Goal: Task Accomplishment & Management: Use online tool/utility

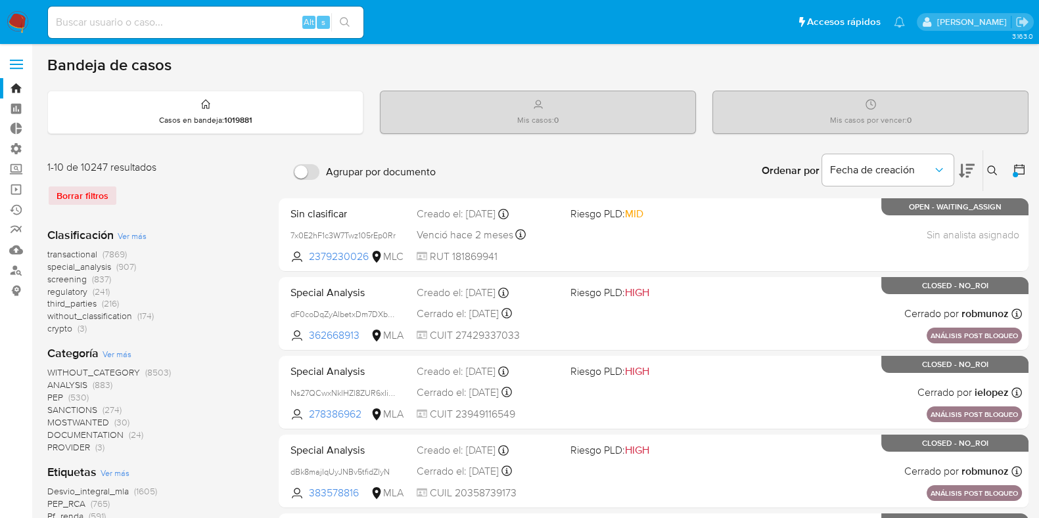
click at [168, 32] on div "Alt s" at bounding box center [205, 23] width 315 height 32
click at [162, 23] on input at bounding box center [205, 22] width 315 height 17
type input "lasalajuli"
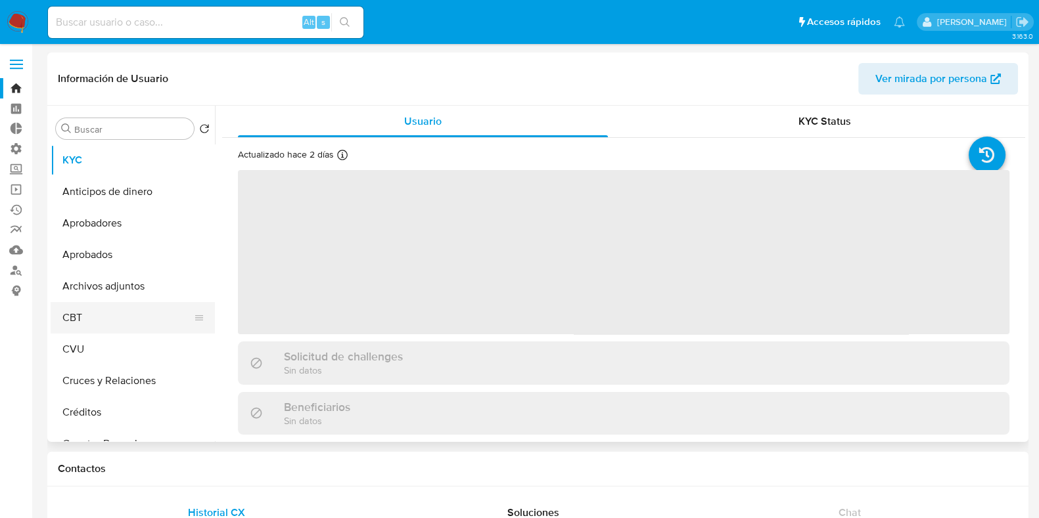
select select "10"
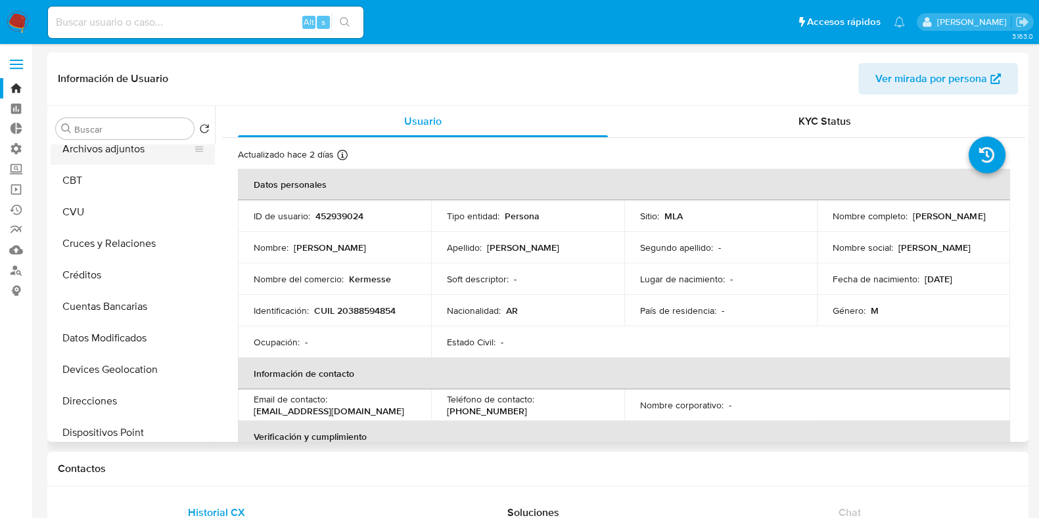
scroll to position [164, 0]
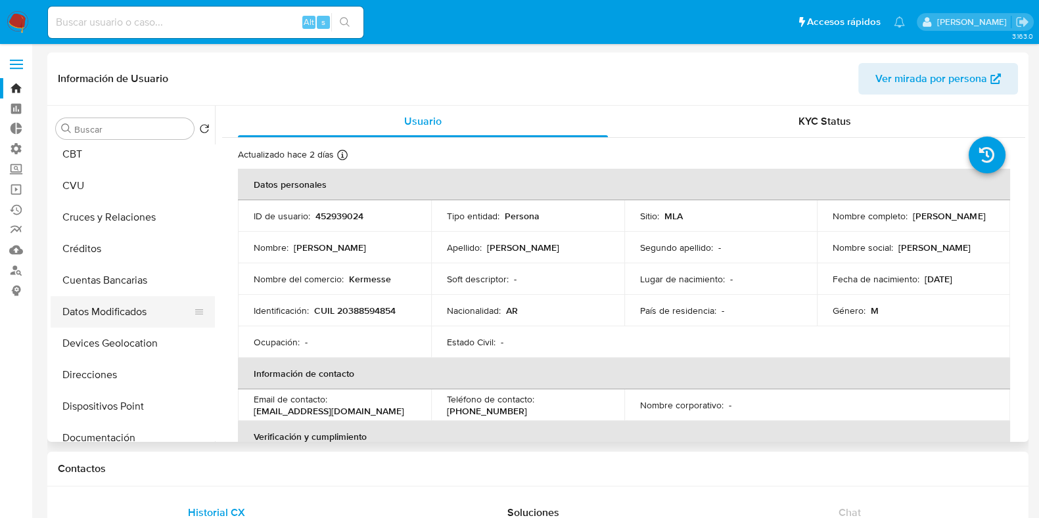
click at [131, 313] on button "Datos Modificados" at bounding box center [128, 312] width 154 height 32
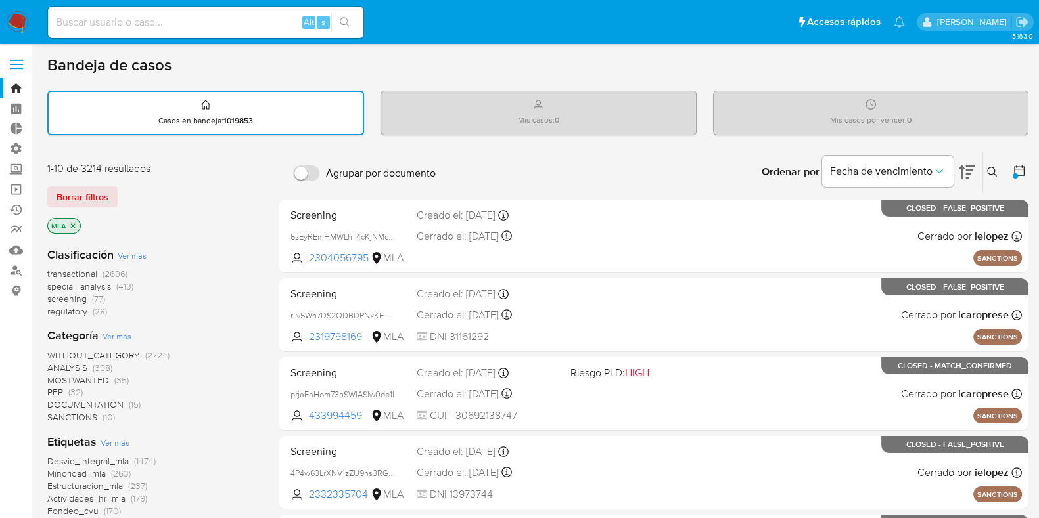
click at [72, 222] on icon "close-filter" at bounding box center [73, 226] width 8 height 8
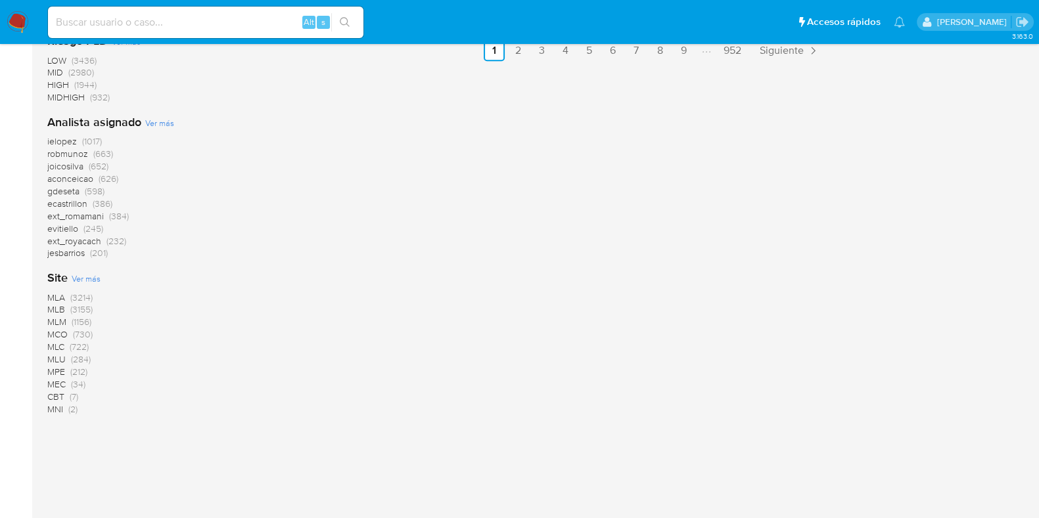
scroll to position [984, 0]
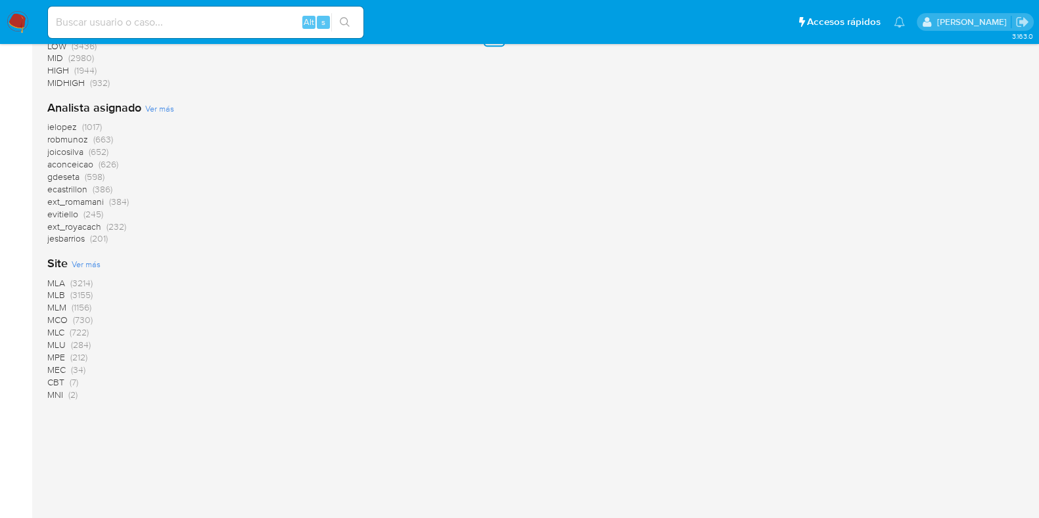
click at [58, 294] on span "MLB" at bounding box center [56, 294] width 18 height 13
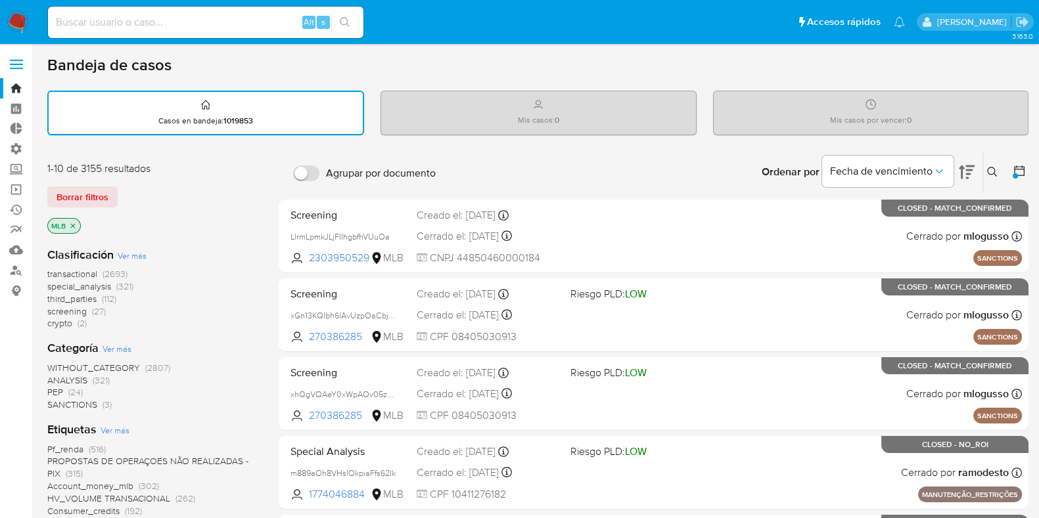
click at [73, 224] on icon "close-filter" at bounding box center [73, 225] width 5 height 5
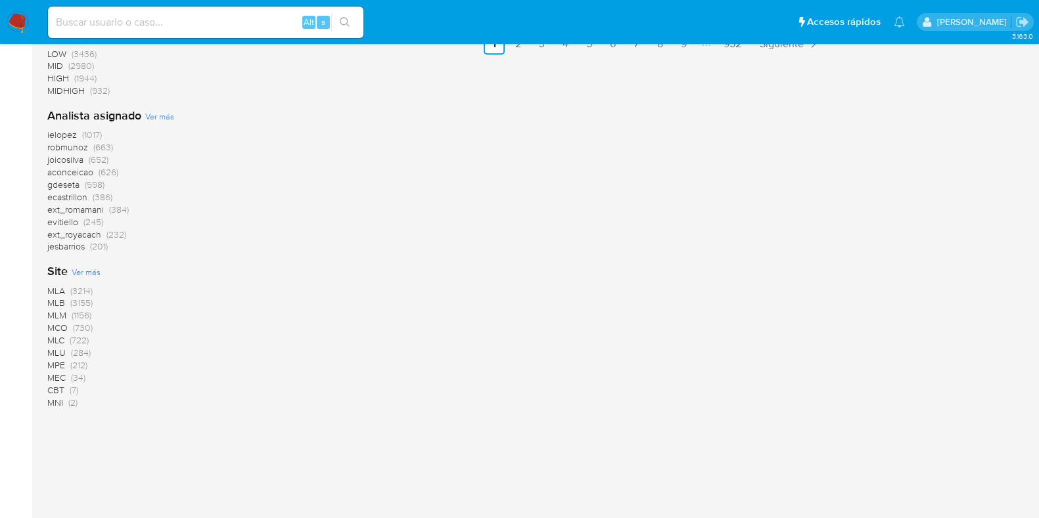
scroll to position [984, 0]
click at [59, 308] on span "MLM" at bounding box center [56, 307] width 19 height 13
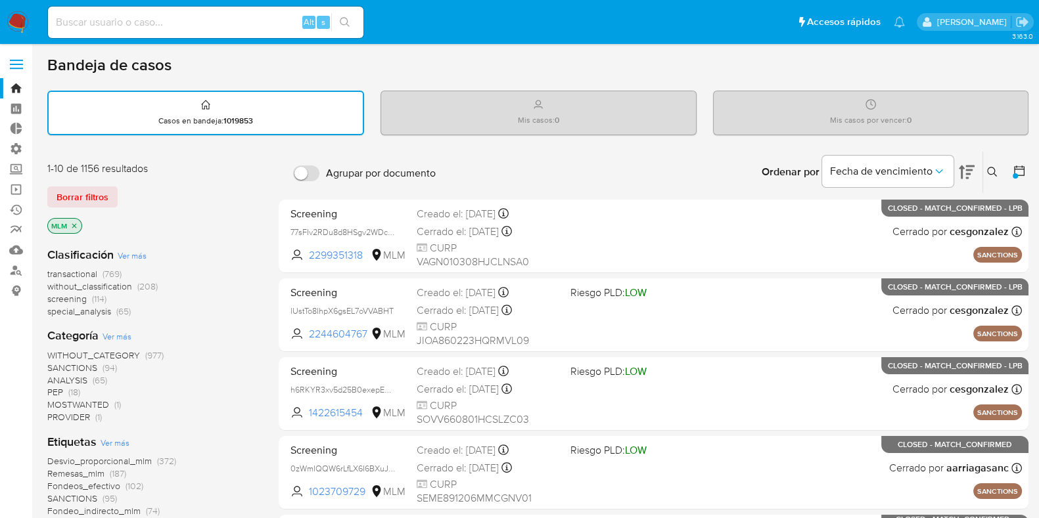
click at [76, 225] on icon "close-filter" at bounding box center [74, 226] width 8 height 8
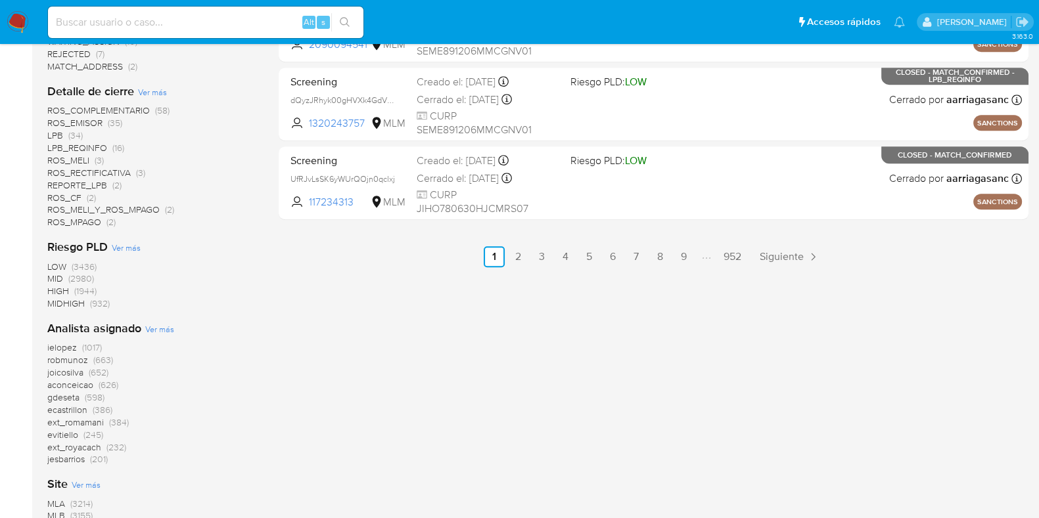
scroll to position [984, 0]
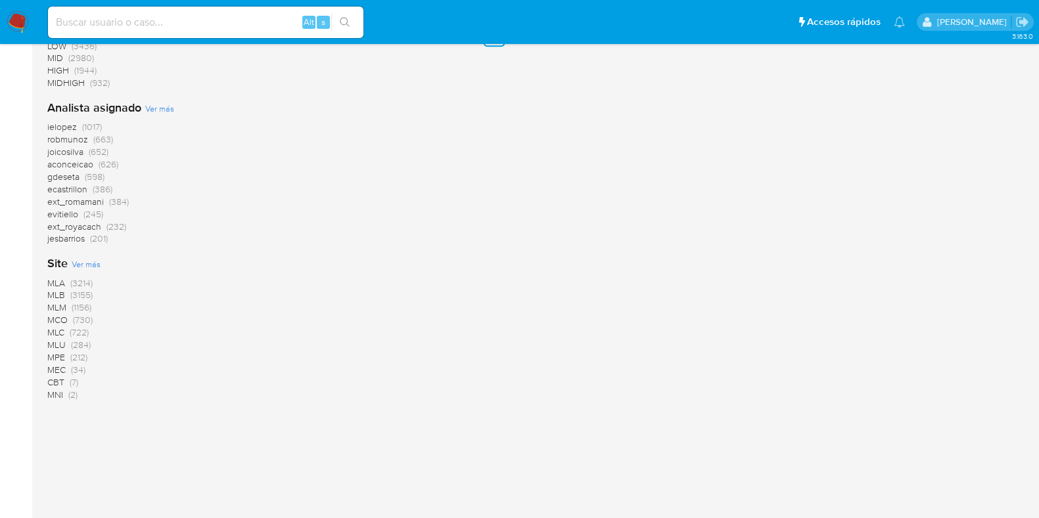
click at [58, 331] on span "MLC" at bounding box center [55, 332] width 17 height 13
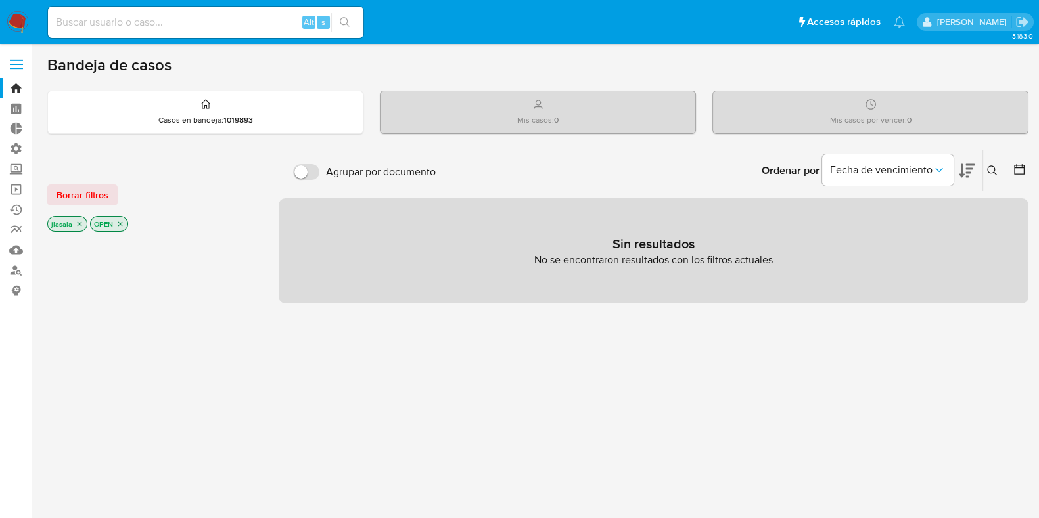
click at [13, 66] on label at bounding box center [16, 65] width 33 height 28
click at [0, 0] on input "checkbox" at bounding box center [0, 0] width 0 height 0
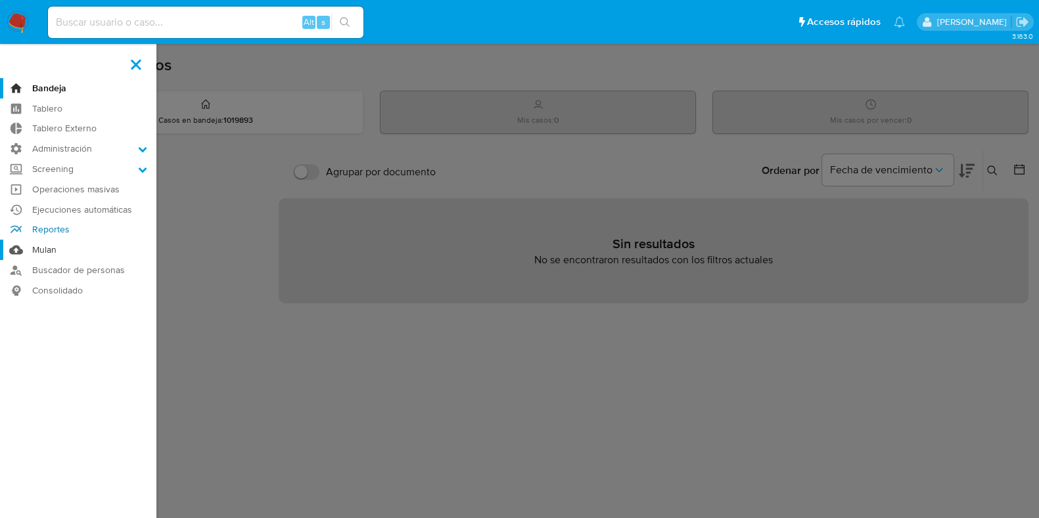
click at [79, 239] on link "Reportes" at bounding box center [78, 230] width 156 height 20
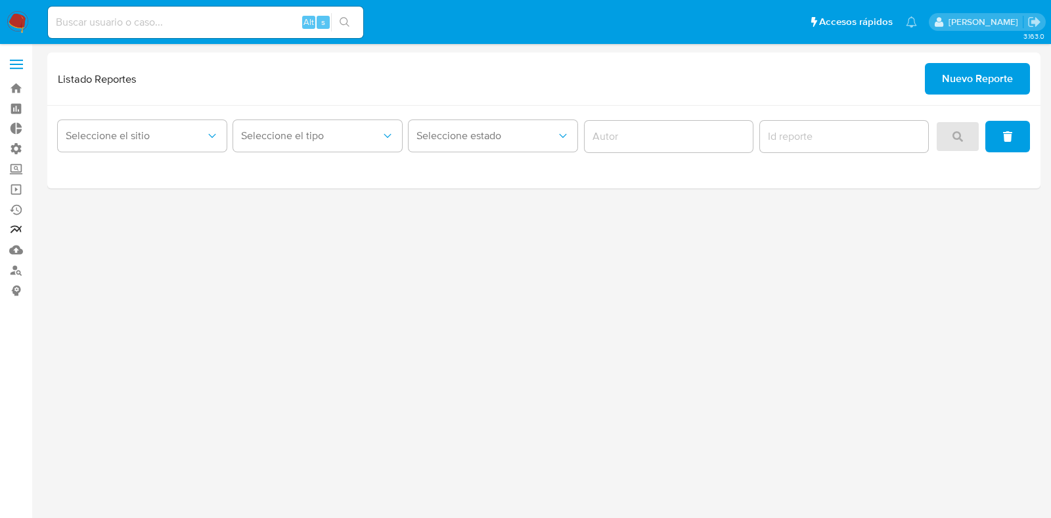
click at [16, 221] on link "Reportes" at bounding box center [78, 230] width 156 height 20
click at [187, 135] on span "Seleccione el sitio" at bounding box center [136, 135] width 140 height 13
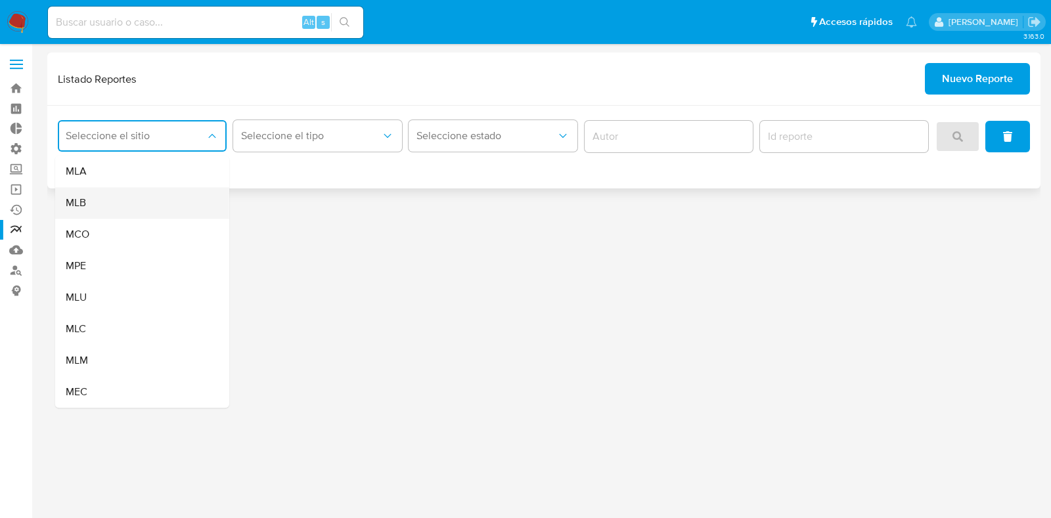
click at [108, 198] on div "MLB" at bounding box center [138, 203] width 145 height 32
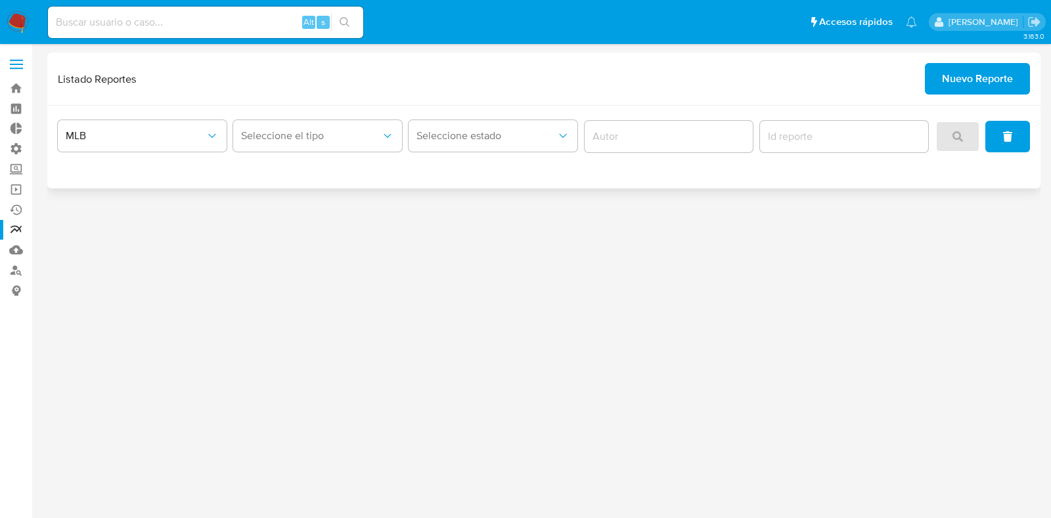
click at [950, 140] on div at bounding box center [983, 137] width 95 height 32
click at [25, 60] on label at bounding box center [16, 65] width 33 height 28
click at [0, 0] on input "checkbox" at bounding box center [0, 0] width 0 height 0
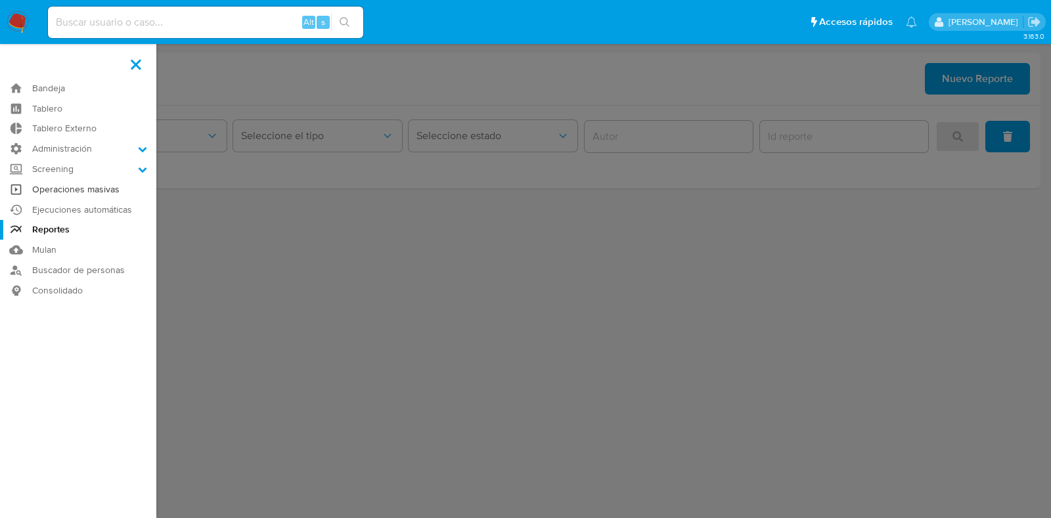
click at [72, 198] on link "Operaciones masivas" at bounding box center [78, 189] width 156 height 20
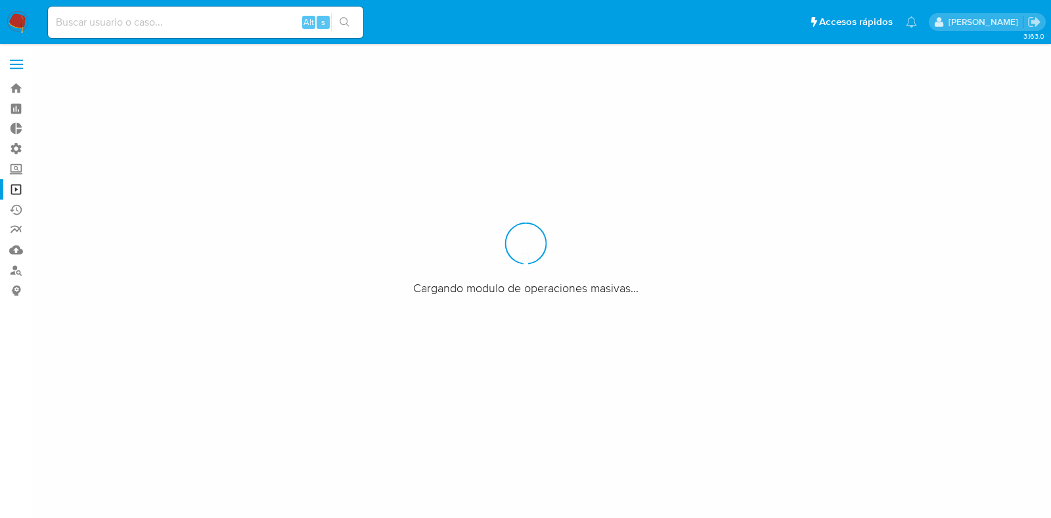
click at [18, 62] on label at bounding box center [16, 65] width 33 height 28
click at [0, 0] on input "checkbox" at bounding box center [0, 0] width 0 height 0
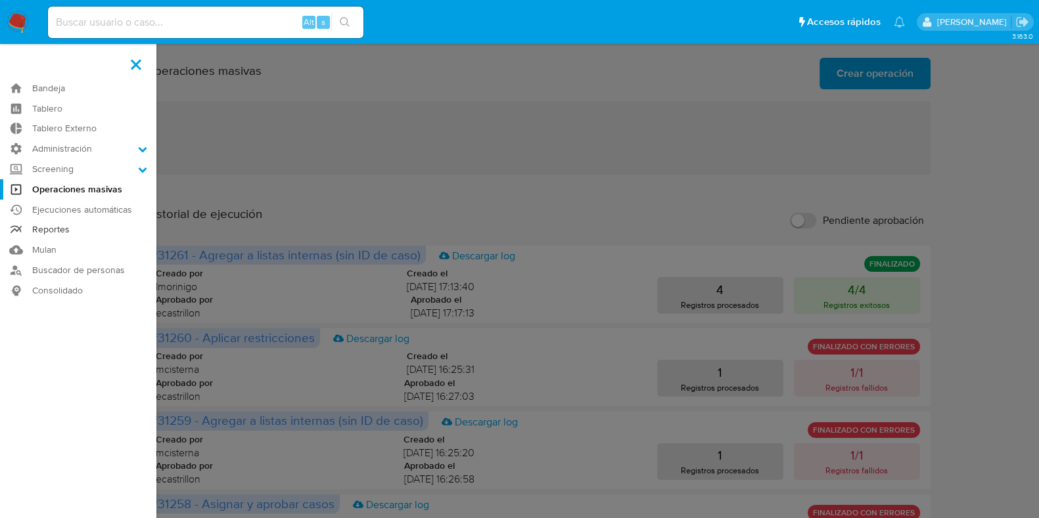
click at [57, 233] on link "Reportes" at bounding box center [78, 230] width 156 height 20
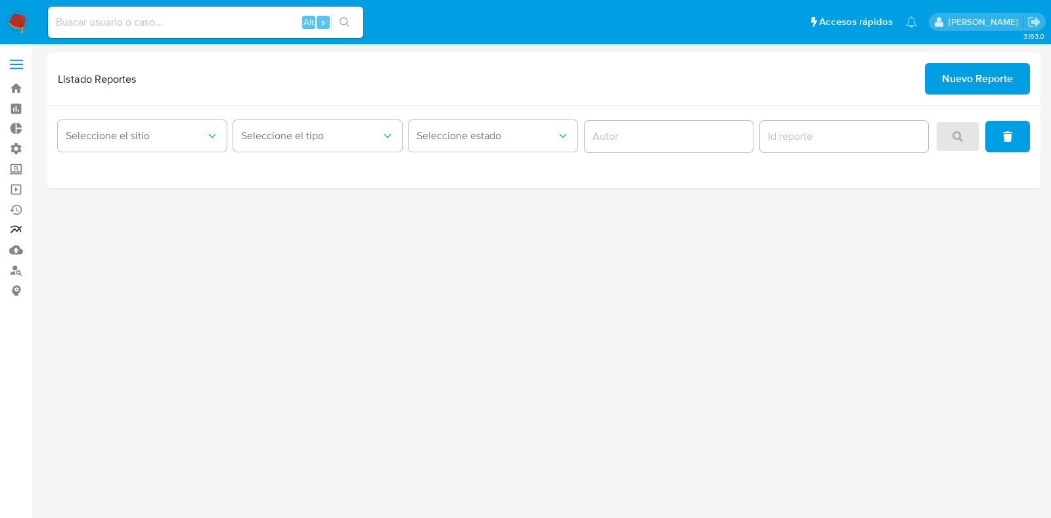
click at [20, 227] on link "Reportes" at bounding box center [78, 230] width 156 height 20
click at [14, 225] on link "Reportes" at bounding box center [78, 230] width 156 height 20
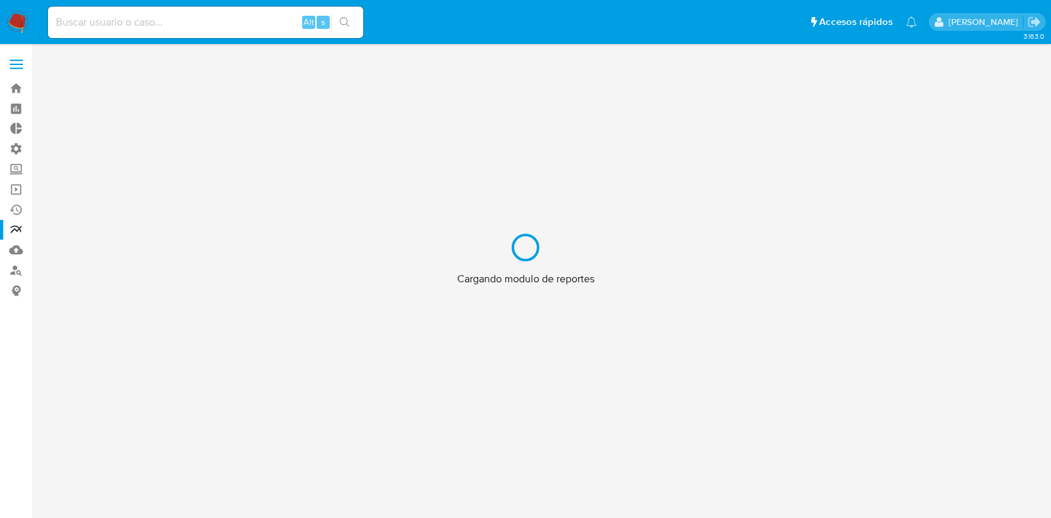
click at [16, 57] on div "Cargando modulo de reportes" at bounding box center [525, 259] width 1051 height 518
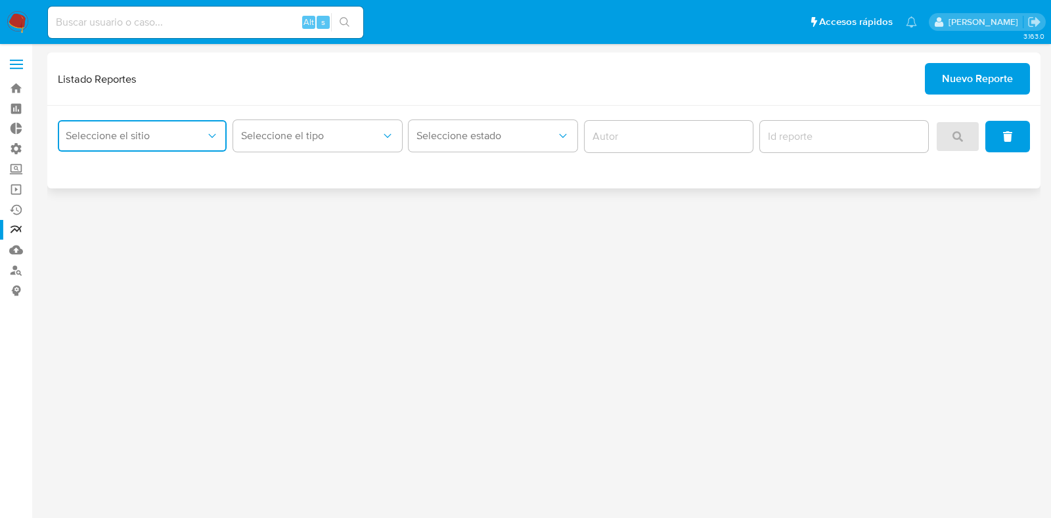
click at [162, 137] on span "Seleccione el sitio" at bounding box center [136, 135] width 140 height 13
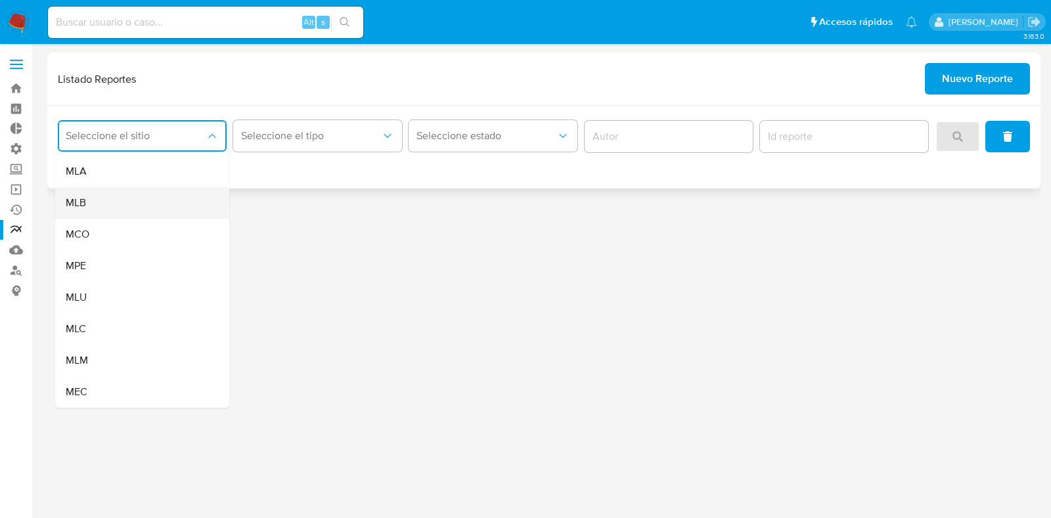
click at [126, 203] on div "MLB" at bounding box center [138, 203] width 145 height 32
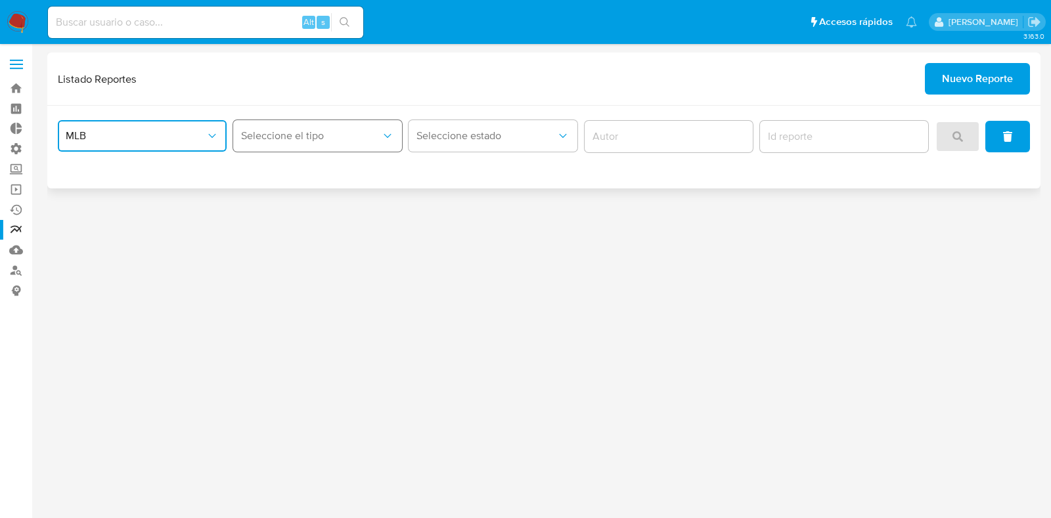
click at [302, 145] on button "Seleccione el tipo" at bounding box center [317, 136] width 169 height 32
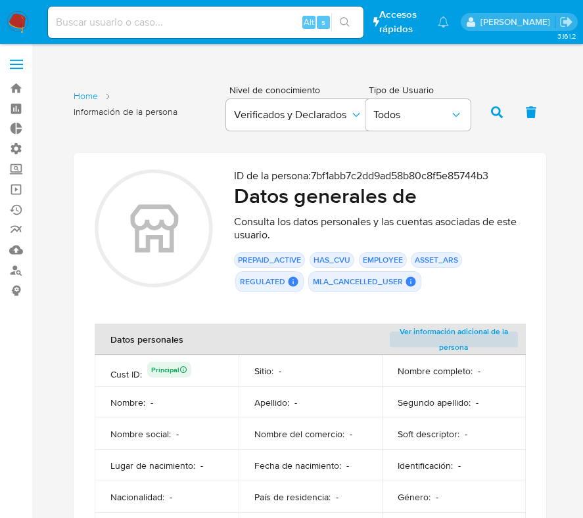
scroll to position [842, 0]
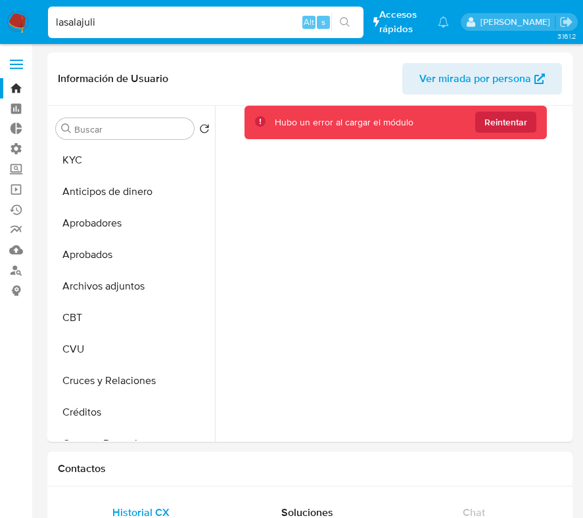
select select "10"
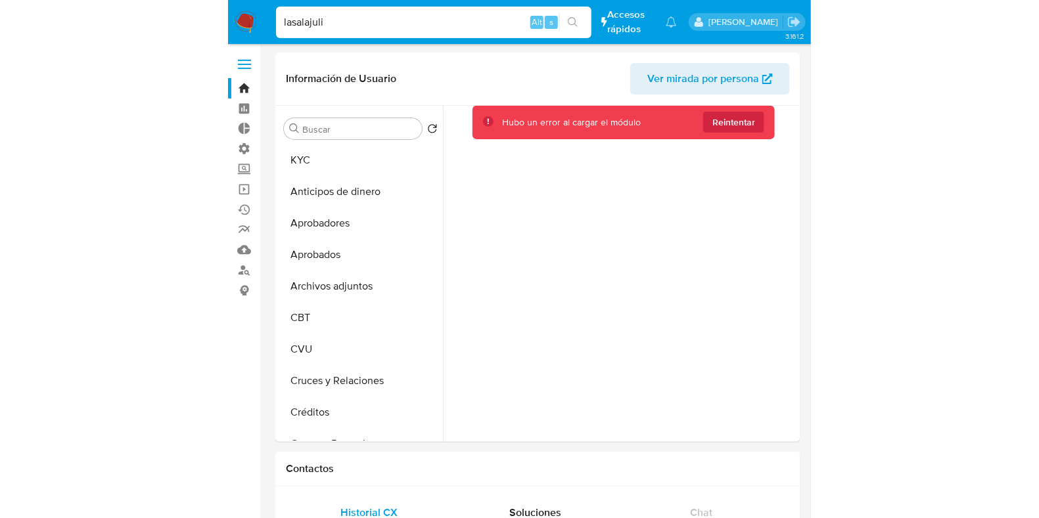
scroll to position [246, 0]
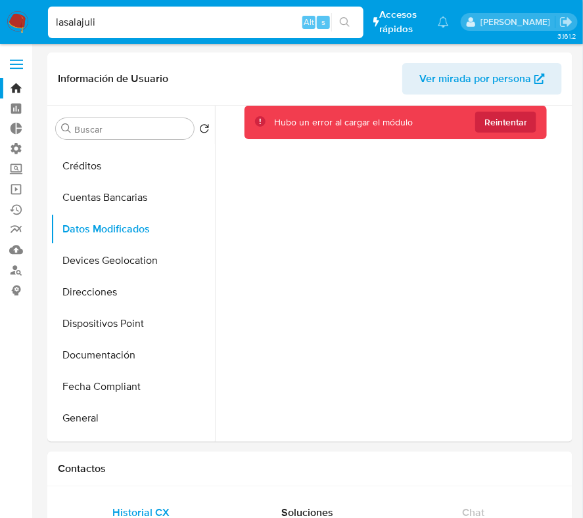
click at [13, 60] on span at bounding box center [16, 60] width 13 height 2
click at [0, 0] on input "checkbox" at bounding box center [0, 0] width 0 height 0
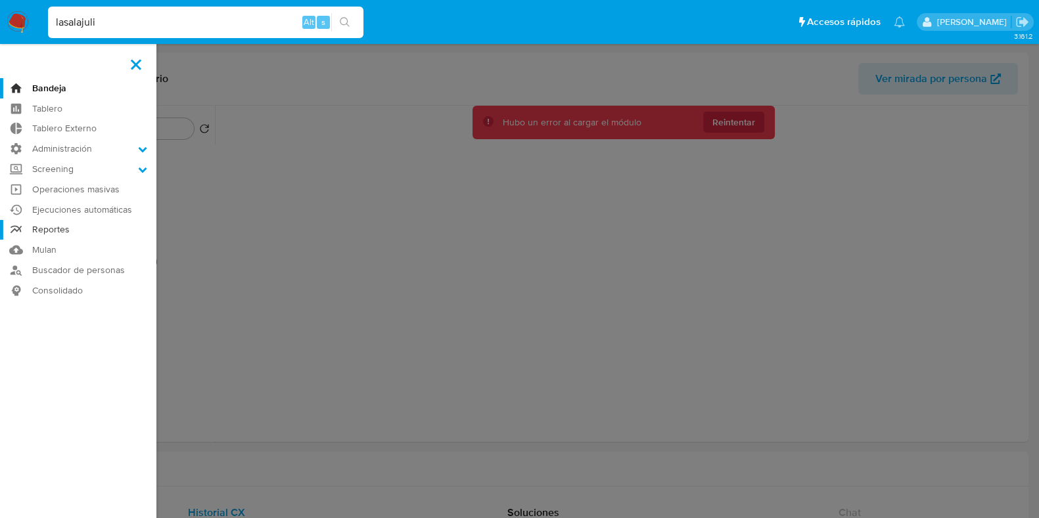
click at [48, 232] on link "Reportes" at bounding box center [78, 230] width 156 height 20
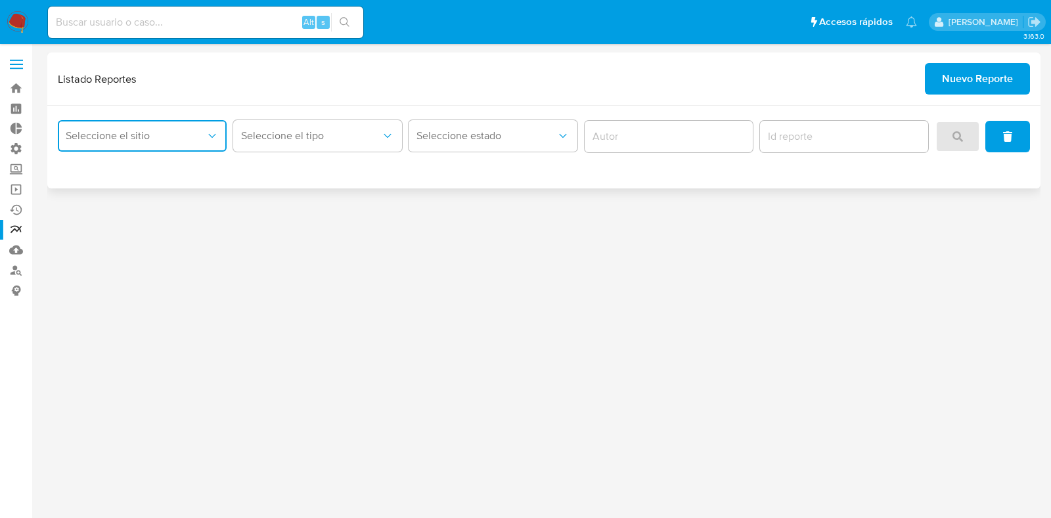
click at [195, 137] on span "Seleccione el sitio" at bounding box center [136, 135] width 140 height 13
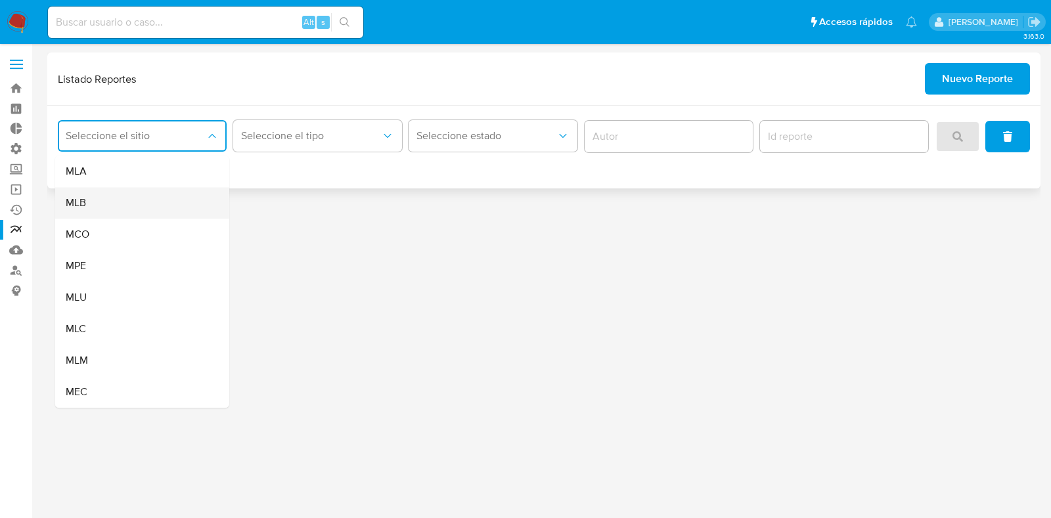
click at [115, 198] on div "MLB" at bounding box center [138, 203] width 145 height 32
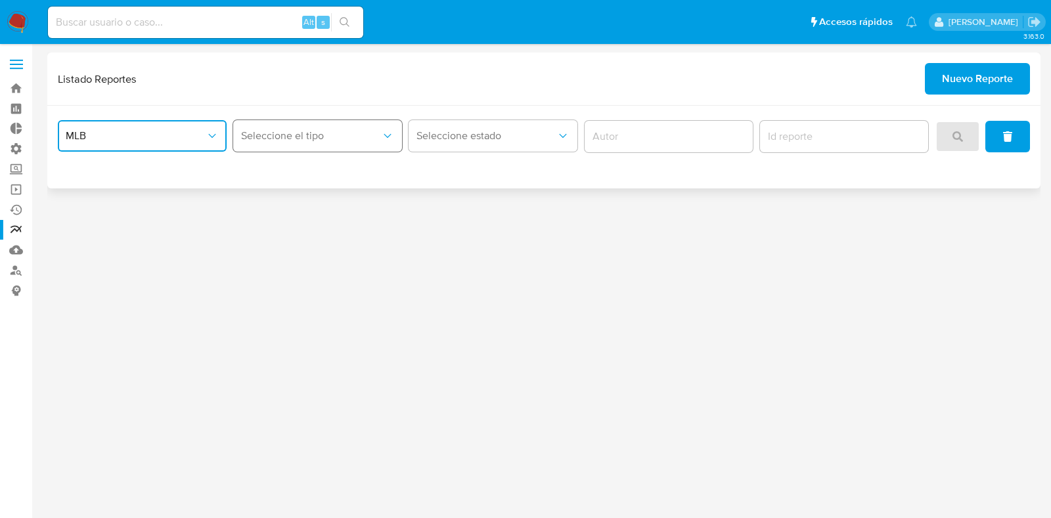
click at [355, 136] on span "Seleccione el tipo" at bounding box center [311, 135] width 140 height 13
click at [331, 202] on div "COAF" at bounding box center [313, 203] width 145 height 32
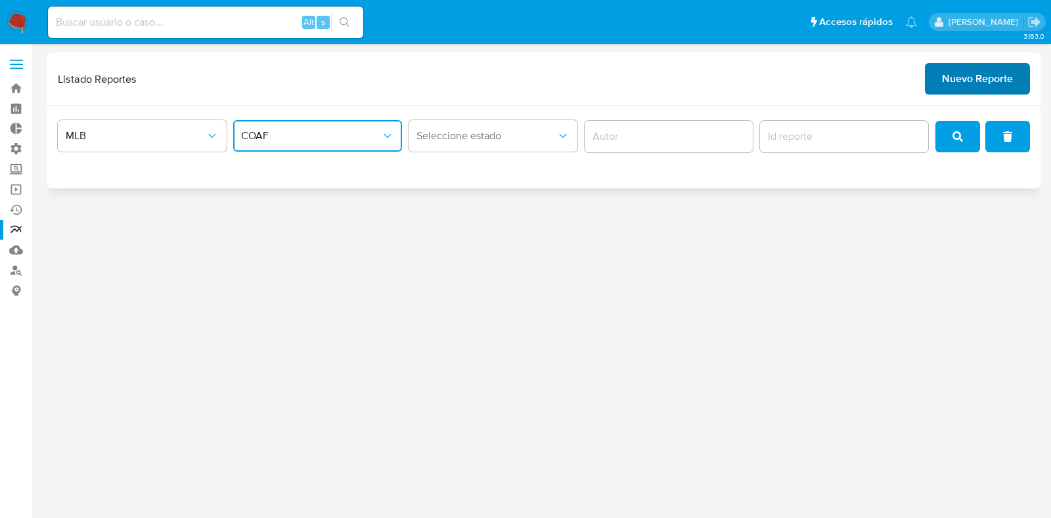
click at [955, 84] on span "Nuevo Reporte" at bounding box center [977, 78] width 71 height 29
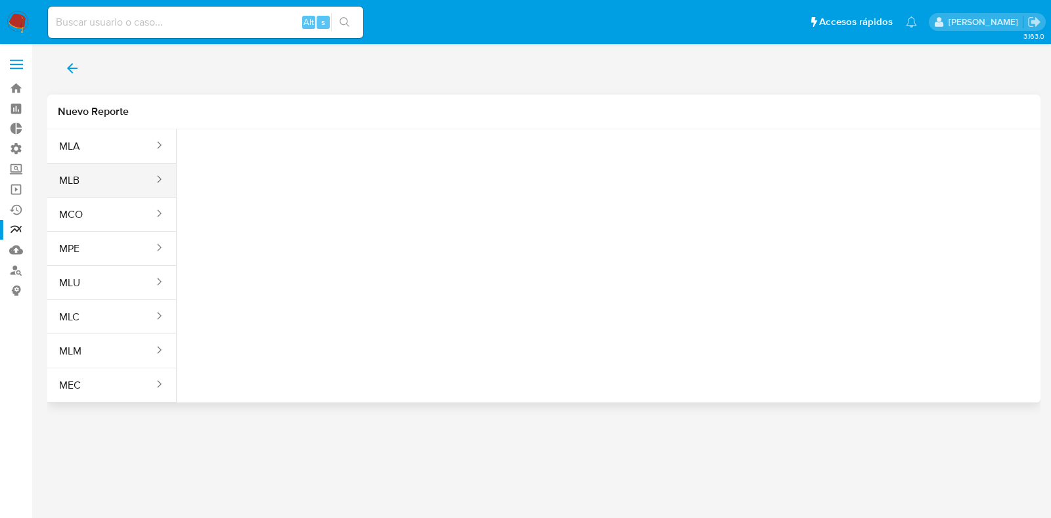
click at [125, 176] on button "MLB" at bounding box center [101, 181] width 108 height 32
click at [306, 166] on span "Seleccione una opcion" at bounding box center [253, 164] width 116 height 13
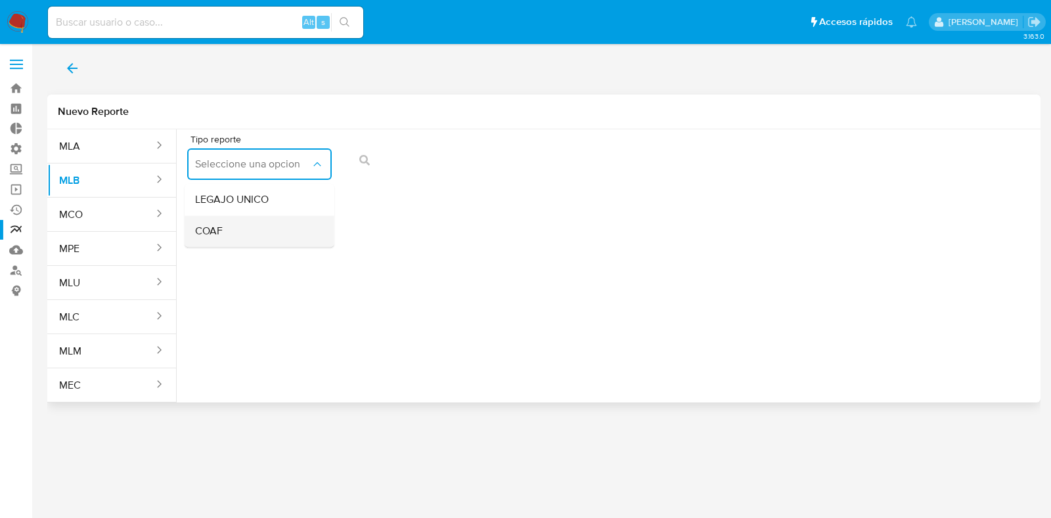
click at [248, 232] on div "COAF" at bounding box center [255, 232] width 121 height 32
